Goal: Task Accomplishment & Management: Use online tool/utility

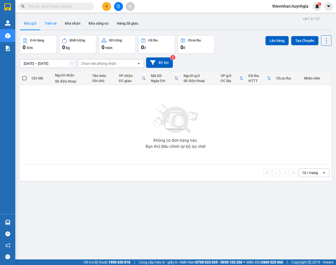
click at [46, 24] on button "Trên xe" at bounding box center [50, 23] width 20 height 12
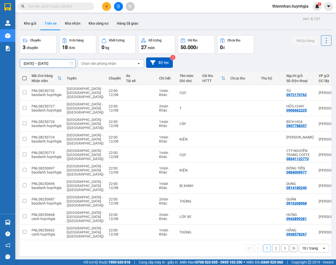
click at [35, 64] on input "[DATE] – [DATE]" at bounding box center [47, 63] width 55 height 8
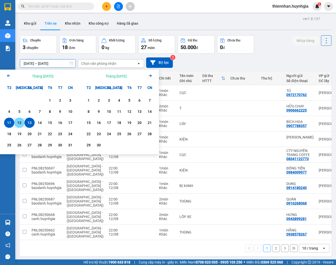
click at [19, 123] on div "12" at bounding box center [19, 123] width 7 height 6
click at [30, 124] on div "13" at bounding box center [29, 123] width 7 height 6
type input "[DATE] – [DATE]"
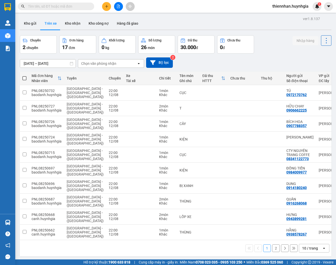
click at [99, 63] on div "Chọn văn phòng nhận" at bounding box center [98, 63] width 35 height 5
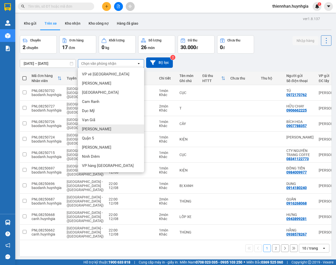
drag, startPoint x: 93, startPoint y: 130, endPoint x: 93, endPoint y: 126, distance: 3.8
click at [93, 130] on span "[PERSON_NAME]" at bounding box center [96, 129] width 29 height 5
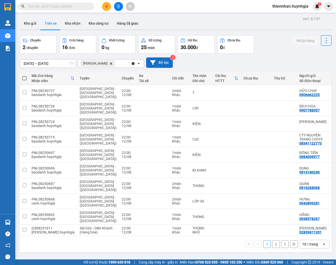
click at [161, 64] on button "Bộ lọc" at bounding box center [159, 62] width 27 height 10
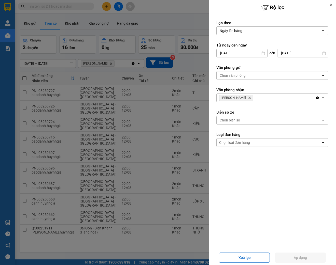
click at [243, 77] on div "Chọn văn phòng" at bounding box center [232, 75] width 26 height 5
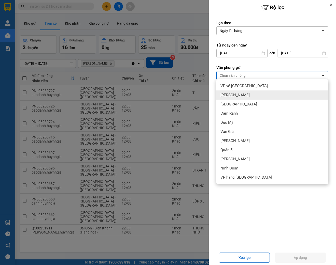
click at [232, 94] on span "[PERSON_NAME]" at bounding box center [234, 95] width 29 height 5
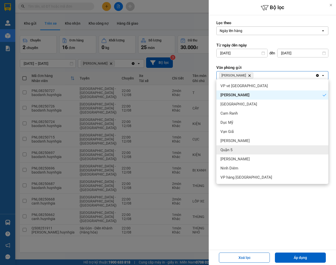
click at [232, 149] on div "Quận 5" at bounding box center [272, 149] width 112 height 9
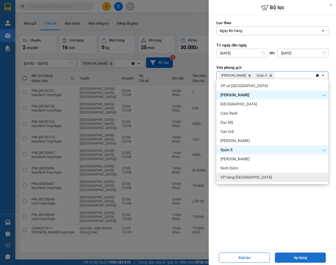
click at [311, 255] on button "Áp dụng" at bounding box center [300, 258] width 51 height 10
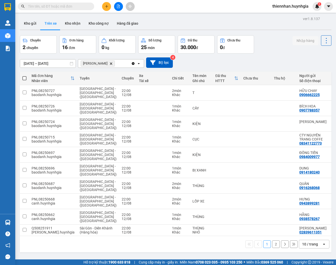
click at [307, 247] on div "10 / trang" at bounding box center [310, 244] width 16 height 5
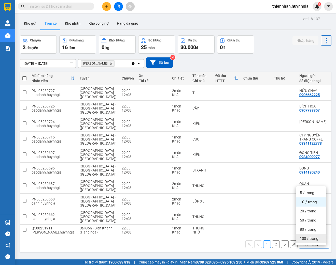
click at [310, 240] on span "100 / trang" at bounding box center [308, 238] width 18 height 5
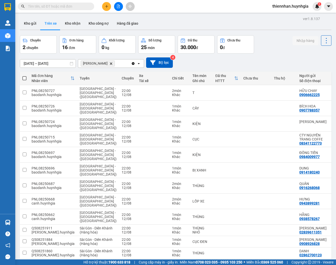
click at [26, 78] on span at bounding box center [24, 78] width 4 height 4
click at [24, 76] on input "checkbox" at bounding box center [24, 76] width 0 height 0
checkbox input "true"
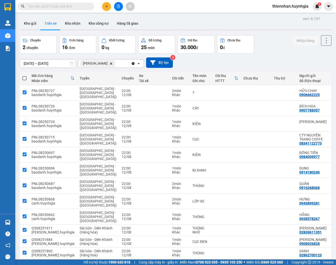
checkbox input "true"
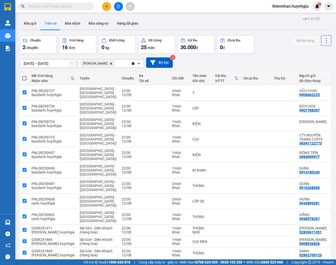
checkbox input "true"
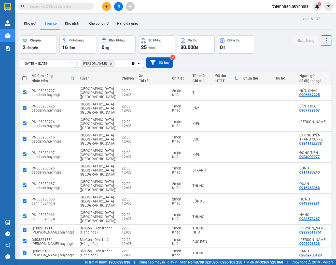
checkbox input "true"
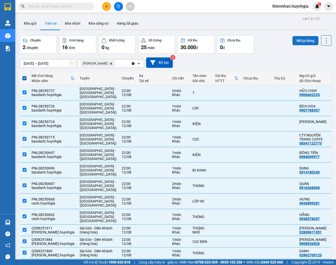
click at [306, 41] on button "Nhập hàng" at bounding box center [305, 40] width 26 height 9
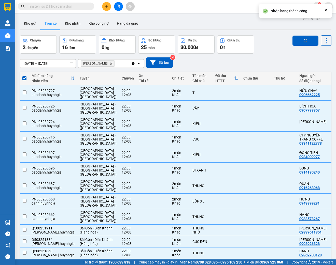
checkbox input "false"
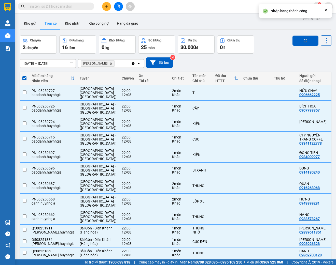
checkbox input "false"
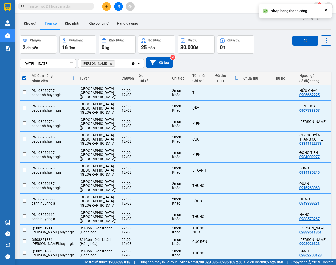
checkbox input "false"
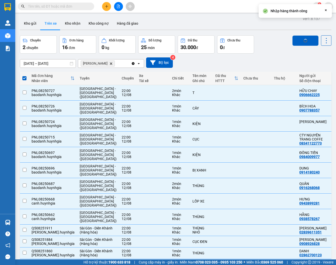
checkbox input "false"
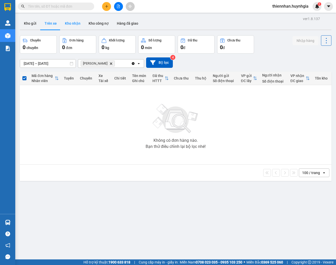
click at [75, 23] on button "Kho nhận" at bounding box center [73, 23] width 24 height 12
type input "[DATE] – [DATE]"
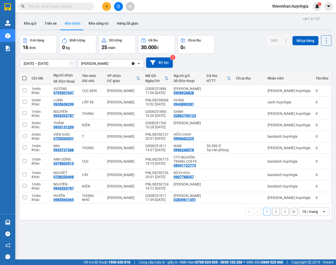
click at [23, 79] on span at bounding box center [24, 78] width 4 height 4
click at [24, 76] on input "checkbox" at bounding box center [24, 76] width 0 height 0
checkbox input "true"
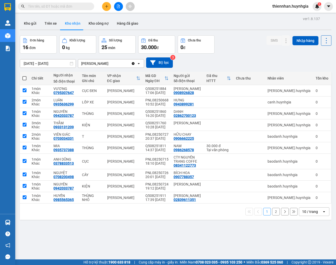
checkbox input "true"
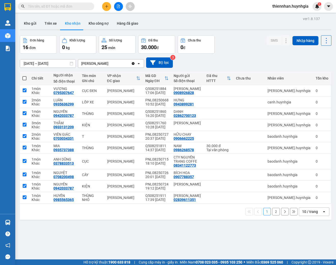
checkbox input "true"
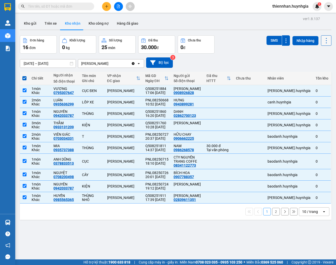
click at [323, 42] on icon at bounding box center [325, 40] width 7 height 7
click at [315, 55] on span "Xuất excel" at bounding box center [317, 54] width 16 height 5
